Goal: Information Seeking & Learning: Learn about a topic

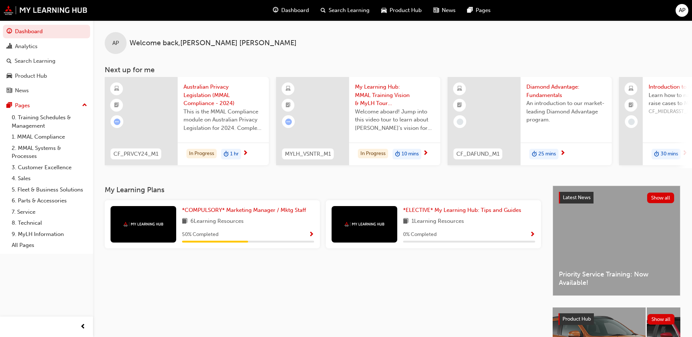
scroll to position [99, 0]
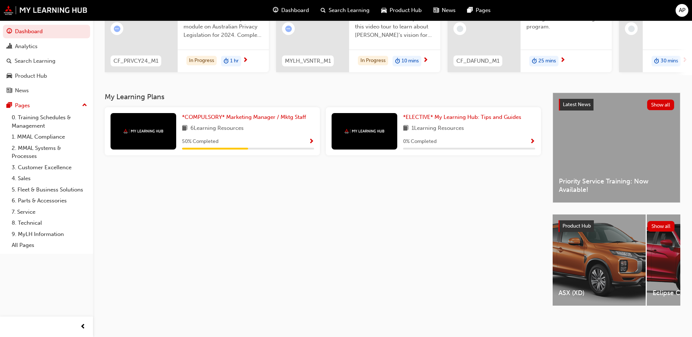
click at [145, 124] on div at bounding box center [143, 131] width 66 height 36
click at [241, 114] on span "*COMPULSORY* Marketing Manager / Mktg Staff" at bounding box center [244, 117] width 124 height 7
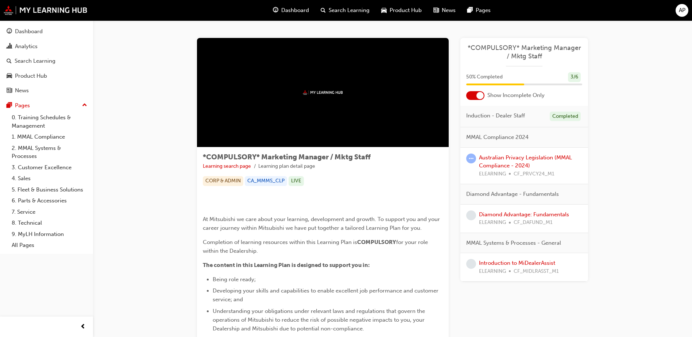
click at [564, 115] on div "Completed" at bounding box center [564, 117] width 31 height 10
click at [498, 159] on link "Australian Privacy Legislation (MMAL Compliance - 2024)" at bounding box center [525, 161] width 93 height 15
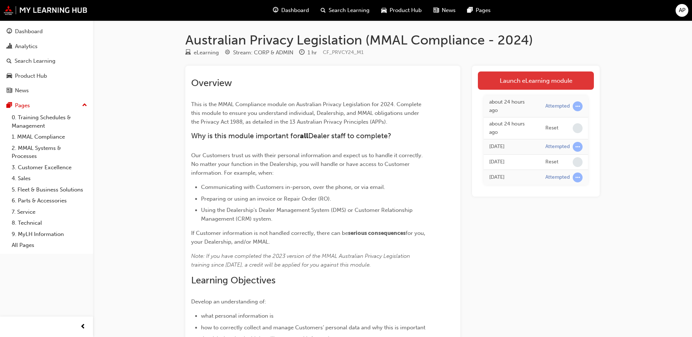
click at [537, 83] on link "Launch eLearning module" at bounding box center [536, 80] width 116 height 18
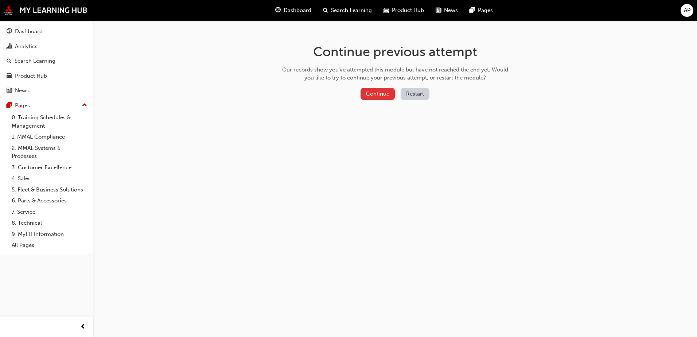
click at [374, 90] on button "Continue" at bounding box center [378, 94] width 34 height 12
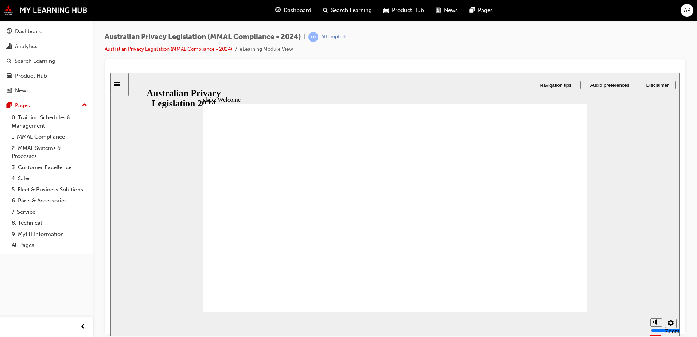
checkbox input "true"
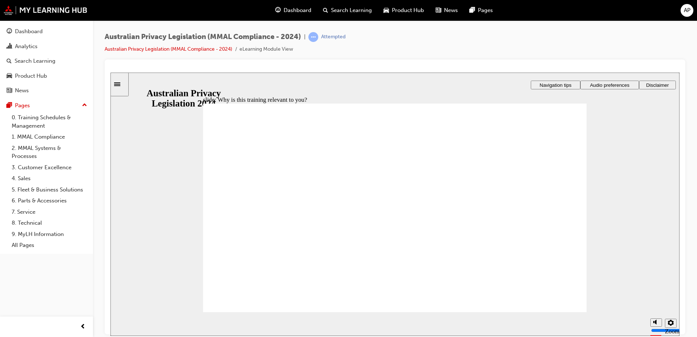
drag, startPoint x: 261, startPoint y: 242, endPoint x: 288, endPoint y: 223, distance: 33.4
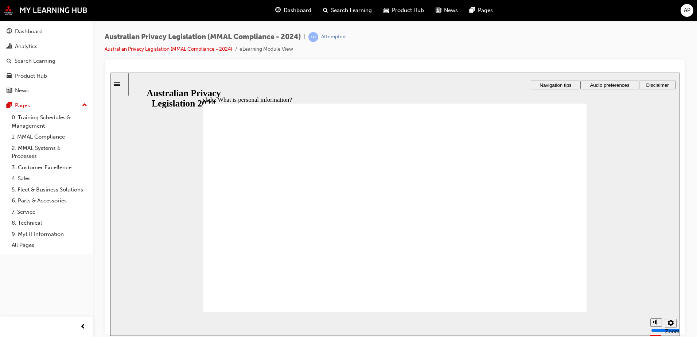
drag, startPoint x: 555, startPoint y: 307, endPoint x: 546, endPoint y: 309, distance: 9.4
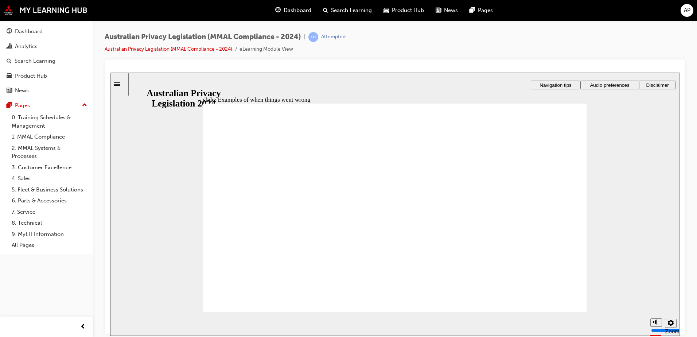
radio input "true"
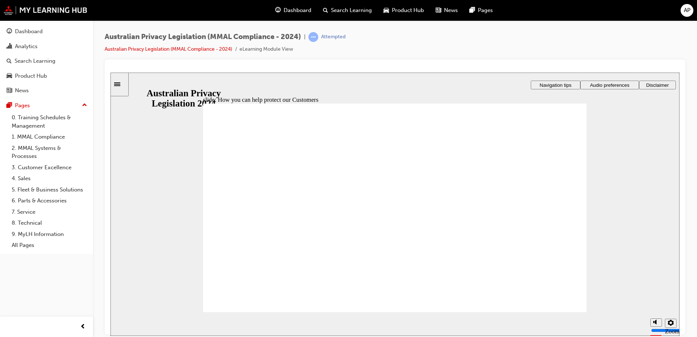
radio input "true"
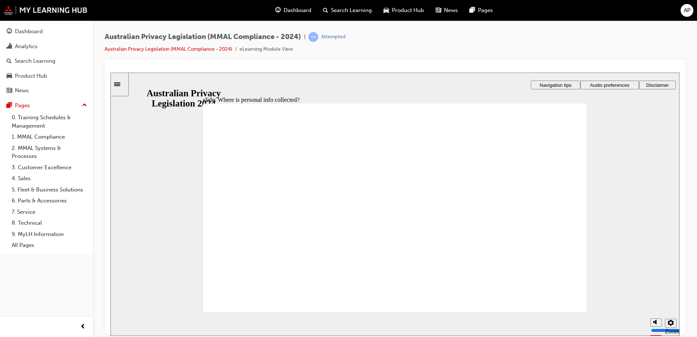
drag, startPoint x: 572, startPoint y: 302, endPoint x: 567, endPoint y: 303, distance: 5.2
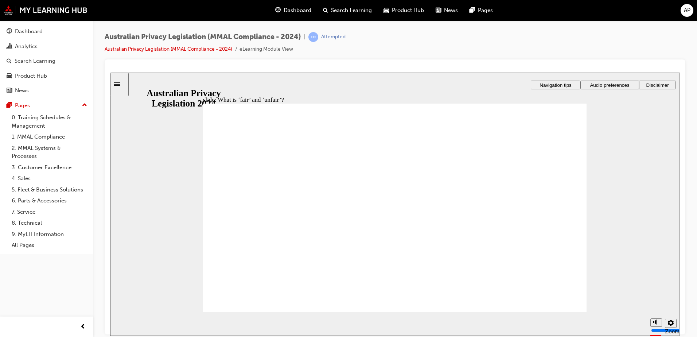
drag, startPoint x: 381, startPoint y: 192, endPoint x: 258, endPoint y: 257, distance: 138.3
drag, startPoint x: 385, startPoint y: 188, endPoint x: 508, endPoint y: 244, distance: 135.2
drag, startPoint x: 417, startPoint y: 192, endPoint x: 551, endPoint y: 265, distance: 152.3
drag, startPoint x: 407, startPoint y: 194, endPoint x: 336, endPoint y: 238, distance: 83.3
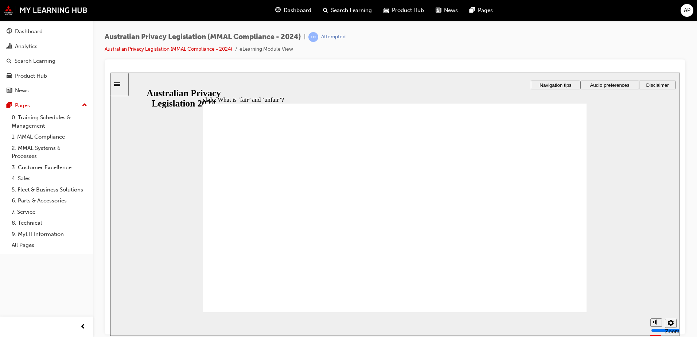
drag, startPoint x: 416, startPoint y: 187, endPoint x: 352, endPoint y: 221, distance: 72.6
drag, startPoint x: 409, startPoint y: 191, endPoint x: 517, endPoint y: 247, distance: 121.5
drag, startPoint x: 434, startPoint y: 200, endPoint x: 375, endPoint y: 235, distance: 68.1
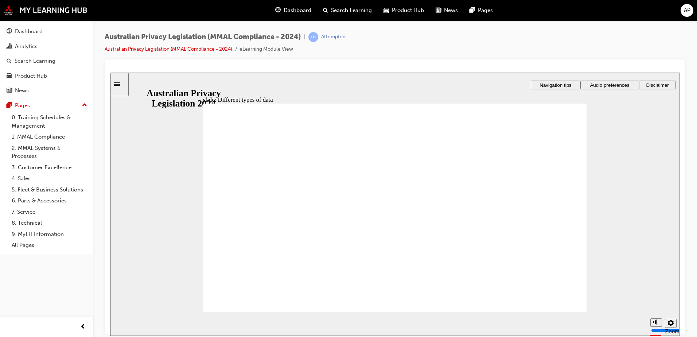
checkbox input "true"
checkbox input "false"
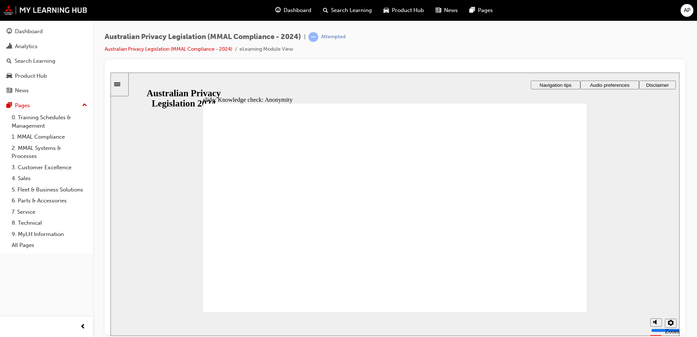
checkbox input "true"
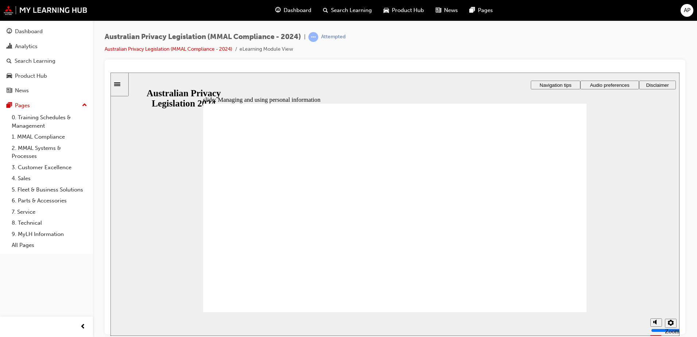
checkbox input "true"
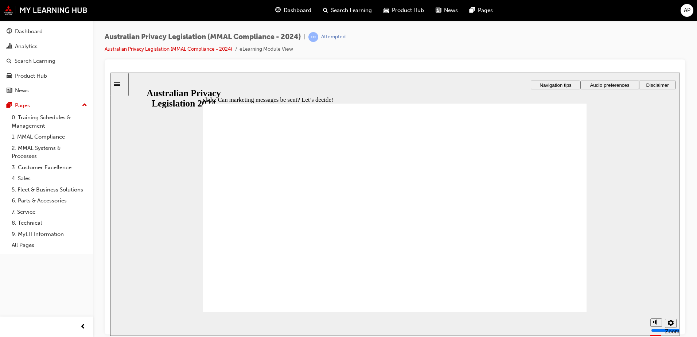
radio input "true"
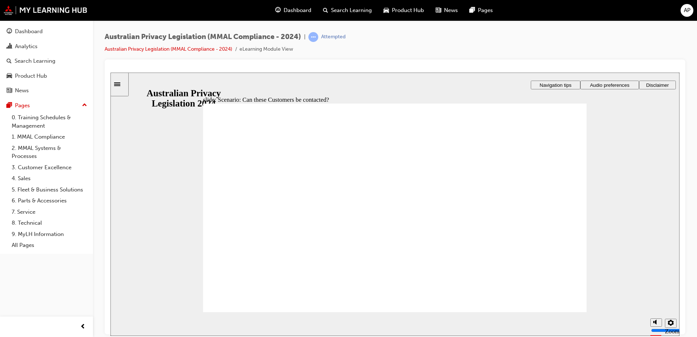
radio input "true"
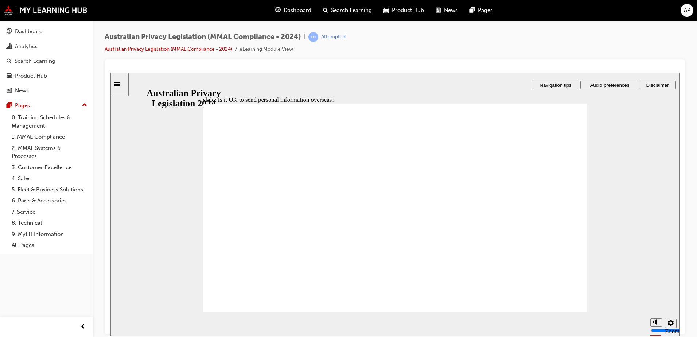
drag, startPoint x: 398, startPoint y: 252, endPoint x: 474, endPoint y: 262, distance: 77.2
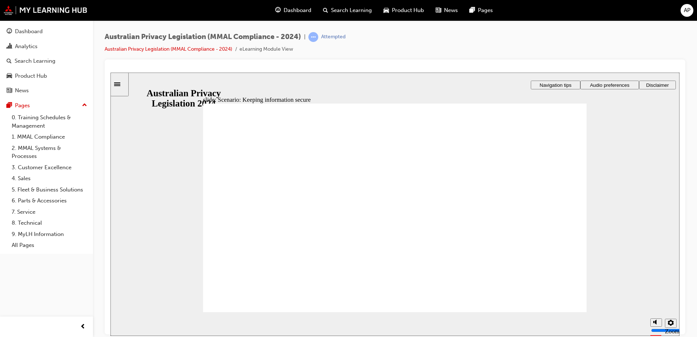
radio input "true"
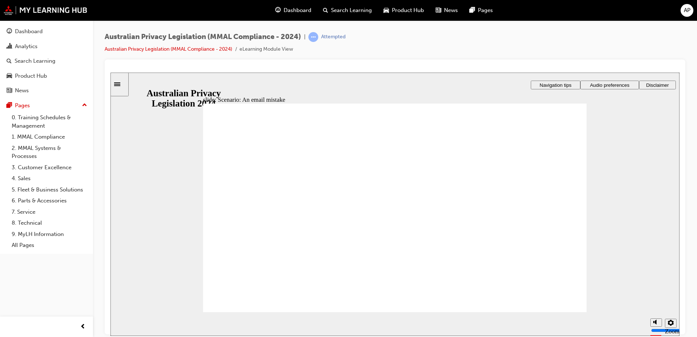
radio input "true"
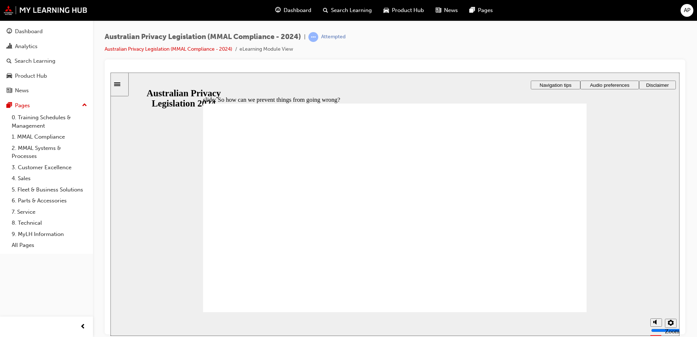
radio input "true"
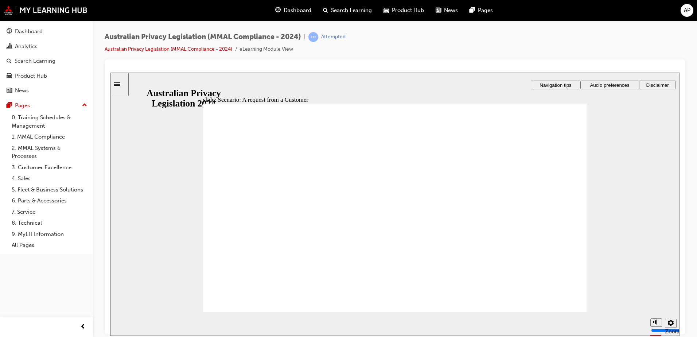
radio input "true"
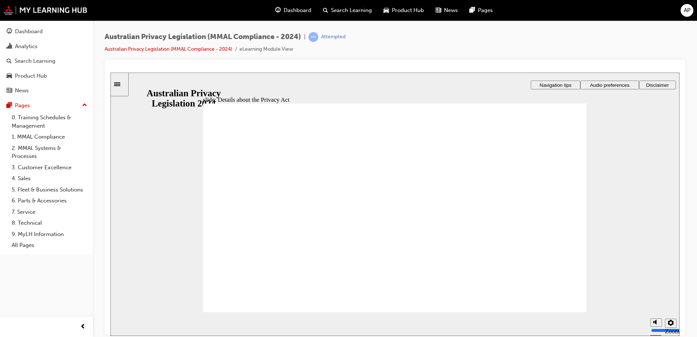
click at [416, 76] on div "slide: Details about the Privacy Act Rectangle 1 Rectangle 3 Details about the …" at bounding box center [394, 203] width 569 height 263
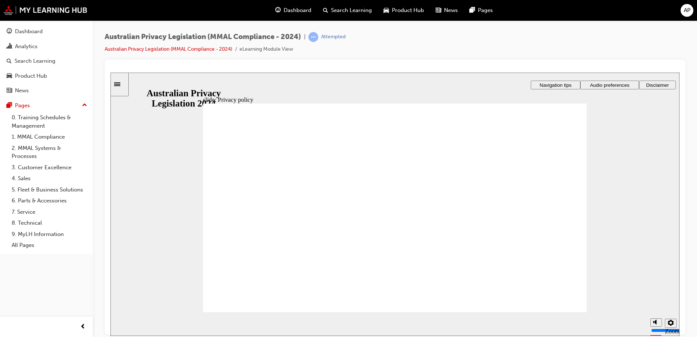
checkbox input "true"
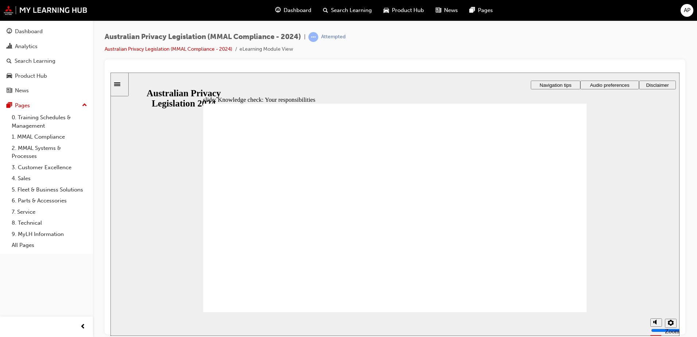
checkbox input "true"
click at [557, 313] on section "Playback Speed 2 1.75 1.5 1.25 0.75" at bounding box center [394, 324] width 569 height 24
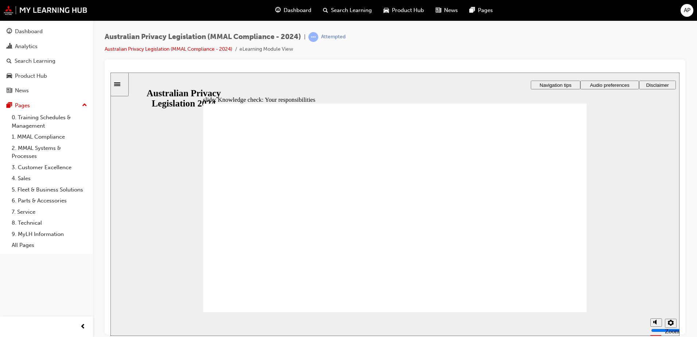
radio input "true"
drag, startPoint x: 273, startPoint y: 298, endPoint x: 260, endPoint y: 292, distance: 14.6
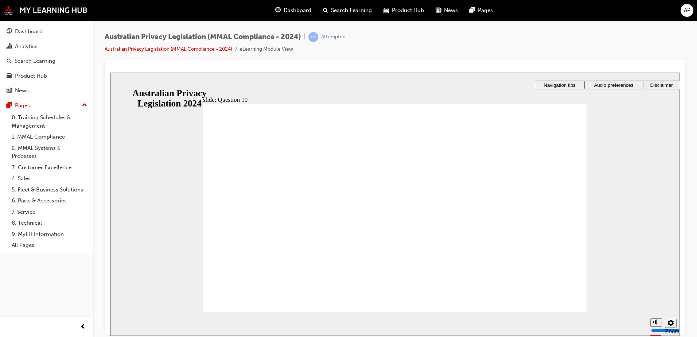
radio input "true"
drag, startPoint x: 274, startPoint y: 297, endPoint x: 268, endPoint y: 297, distance: 5.8
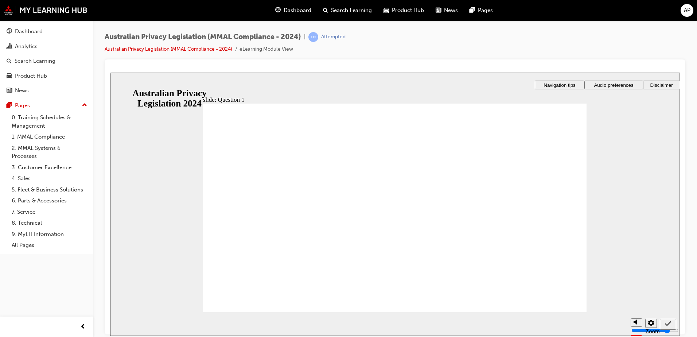
radio input "true"
